Goal: Task Accomplishment & Management: Manage account settings

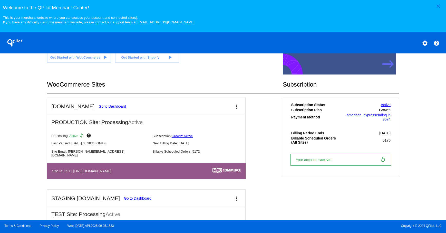
scroll to position [159, 0]
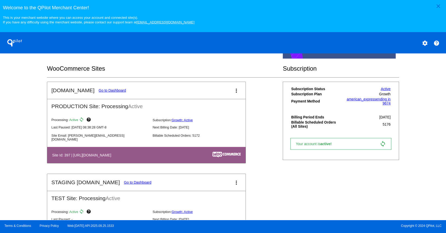
click at [110, 90] on link "Go to Dashboard" at bounding box center [112, 90] width 27 height 4
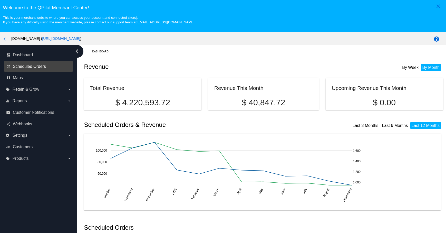
click at [45, 66] on span "Scheduled Orders" at bounding box center [29, 66] width 33 height 5
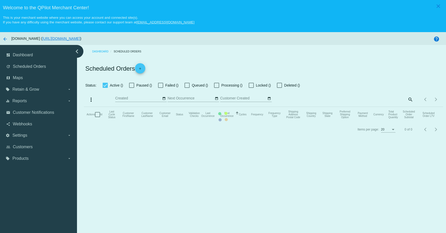
checkbox input "true"
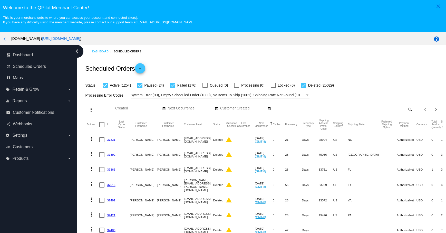
click at [407, 108] on mat-icon "search" at bounding box center [410, 109] width 6 height 8
click at [374, 108] on input "Search" at bounding box center [369, 108] width 90 height 4
paste input "[EMAIL_ADDRESS][DOMAIN_NAME]"
type input "[EMAIL_ADDRESS][DOMAIN_NAME]"
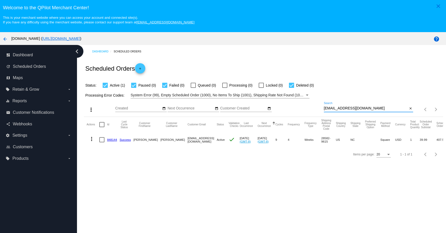
click at [92, 139] on mat-icon "more_vert" at bounding box center [92, 139] width 6 height 6
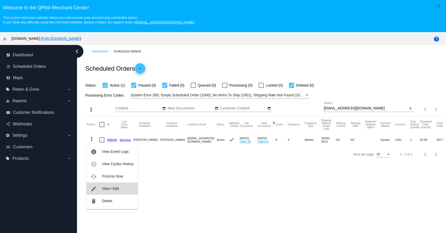
click at [112, 186] on button "edit View / Edit" at bounding box center [111, 188] width 51 height 12
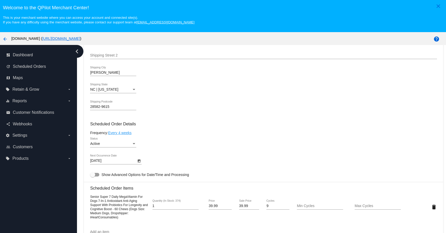
scroll to position [231, 0]
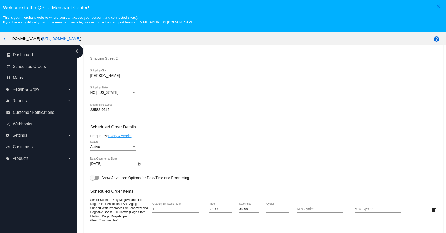
click at [121, 148] on div "Active" at bounding box center [111, 147] width 42 height 4
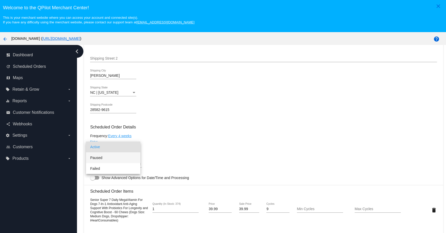
click at [114, 157] on span "Paused" at bounding box center [113, 157] width 46 height 11
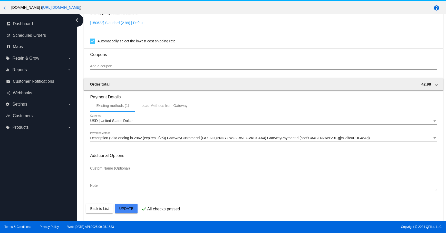
scroll to position [32, 0]
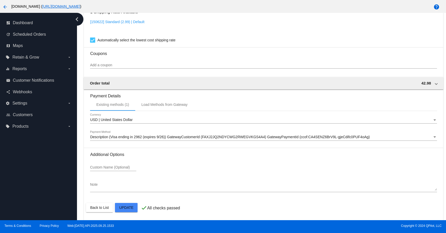
click at [140, 210] on mat-card-actions "Back to List Update" at bounding box center [263, 207] width 355 height 13
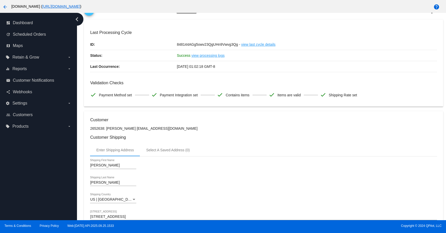
scroll to position [0, 0]
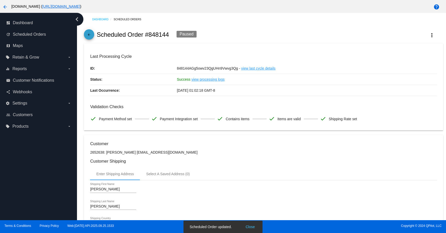
click at [89, 35] on mat-icon "arrow_back" at bounding box center [89, 36] width 6 height 6
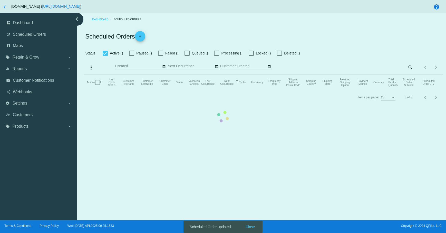
checkbox input "true"
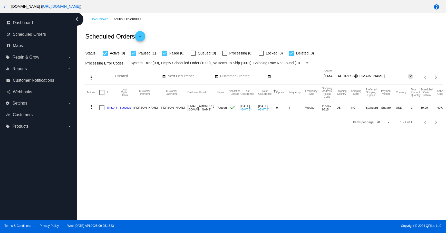
click at [409, 76] on mat-icon "close" at bounding box center [411, 76] width 4 height 4
